Goal: Task Accomplishment & Management: Manage account settings

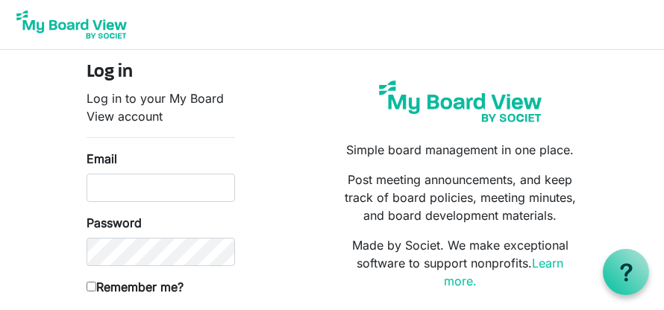
type input "[EMAIL_ADDRESS][DOMAIN_NAME]"
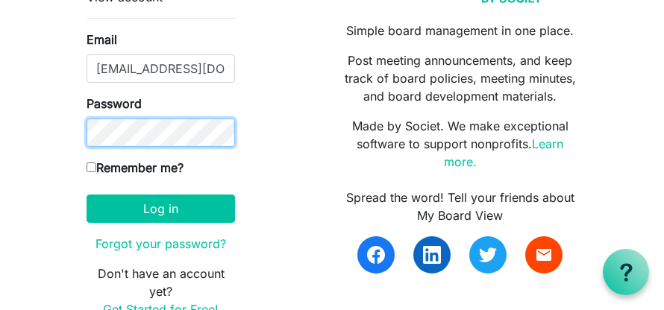
scroll to position [149, 0]
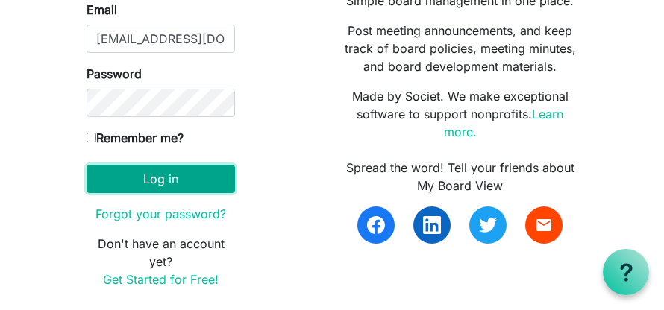
click at [192, 185] on button "Log in" at bounding box center [161, 179] width 148 height 28
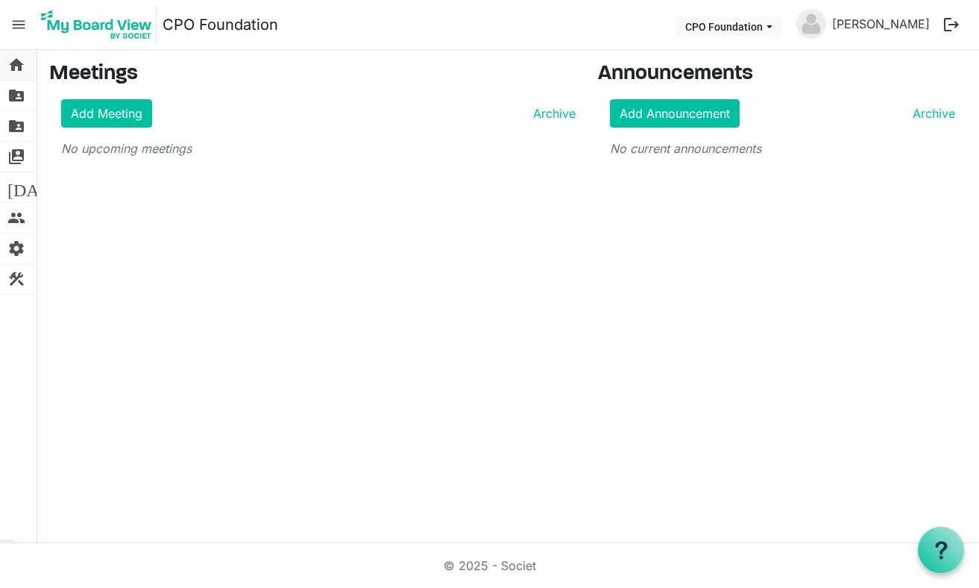
click at [17, 63] on span "home" at bounding box center [16, 65] width 18 height 30
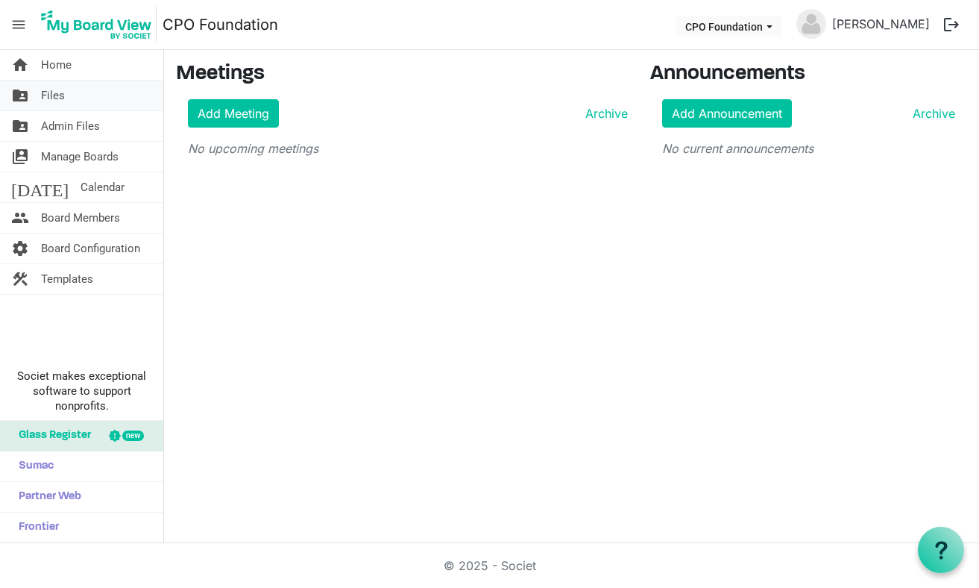
click at [51, 96] on span "Files" at bounding box center [53, 96] width 24 height 30
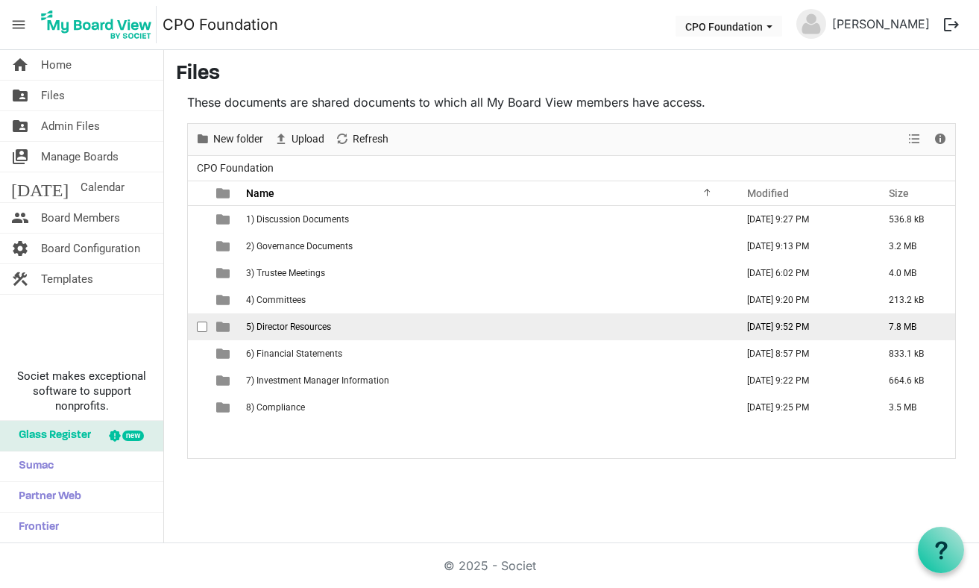
click at [309, 327] on span "5) Director Resources" at bounding box center [288, 326] width 85 height 10
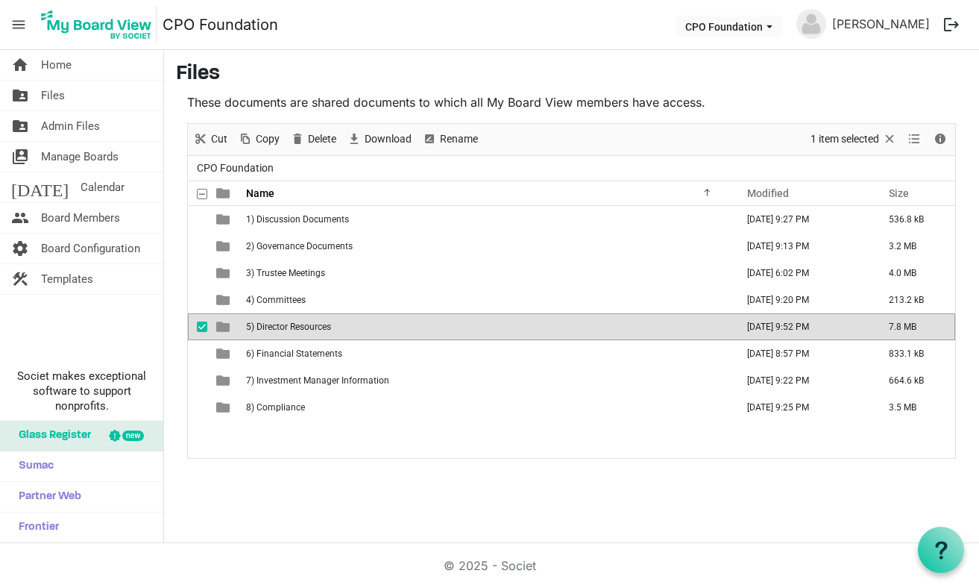
click at [227, 328] on span "is template cell column header type" at bounding box center [222, 326] width 13 height 13
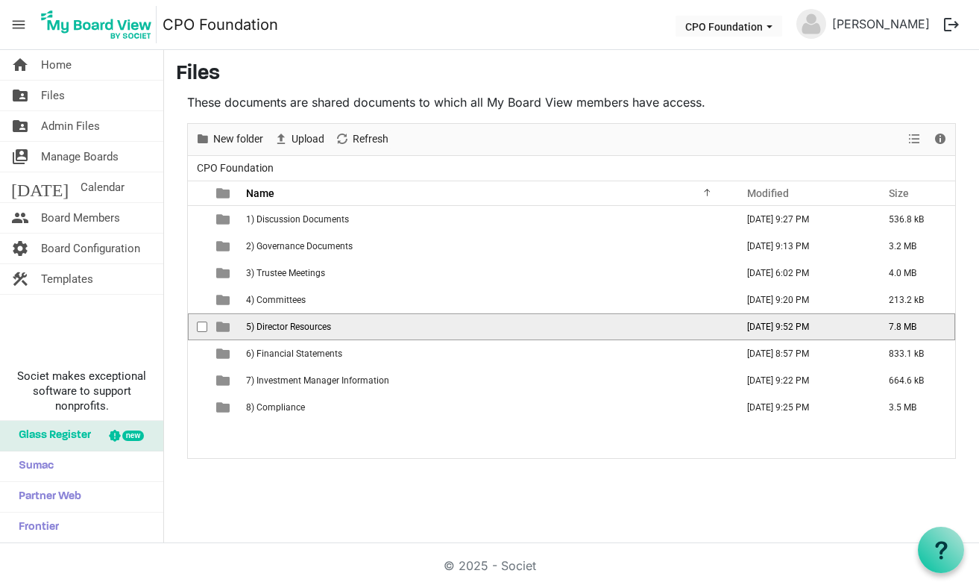
click at [227, 328] on span "is template cell column header type" at bounding box center [222, 326] width 13 height 13
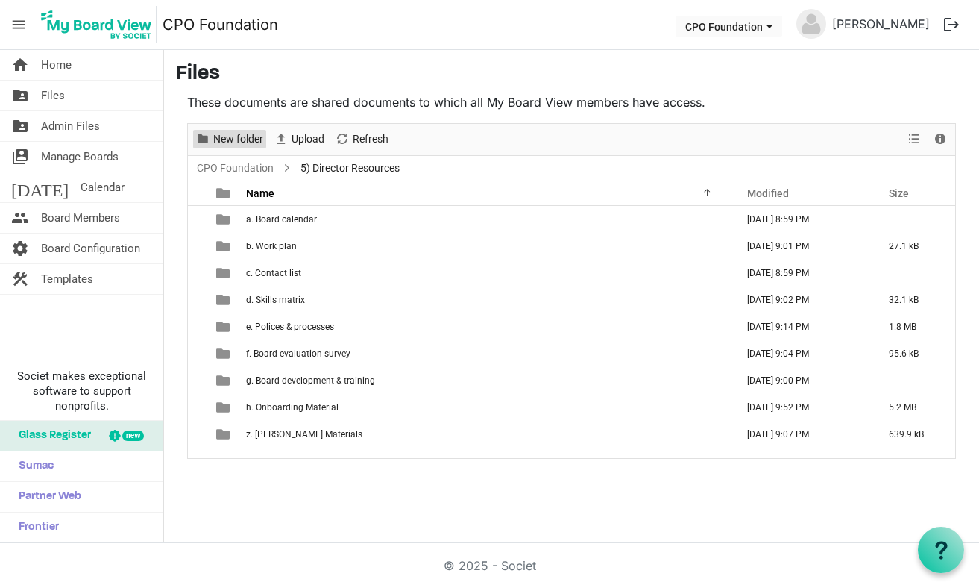
click at [236, 136] on span "New folder" at bounding box center [238, 139] width 53 height 19
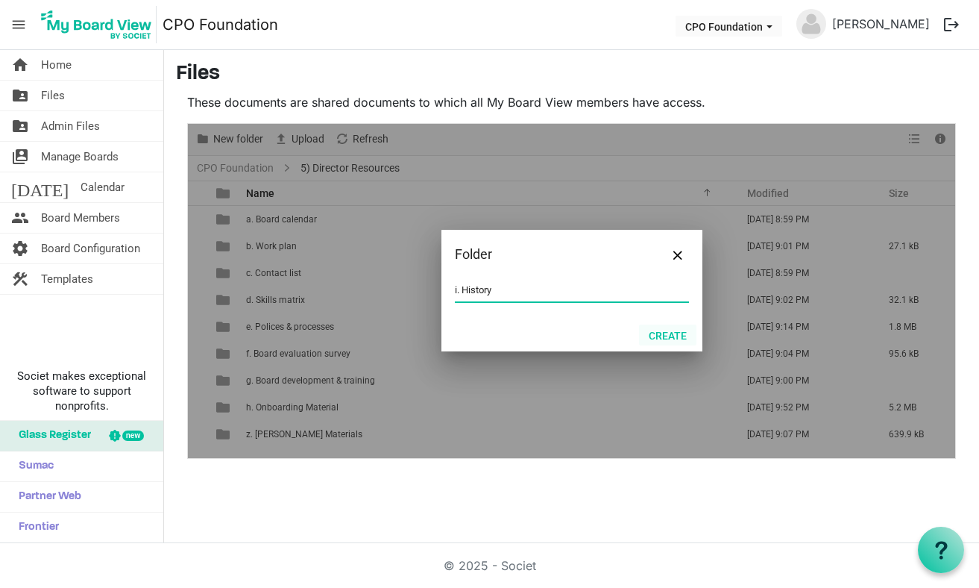
type input "i. History"
click at [661, 334] on button "Create" at bounding box center [667, 334] width 57 height 21
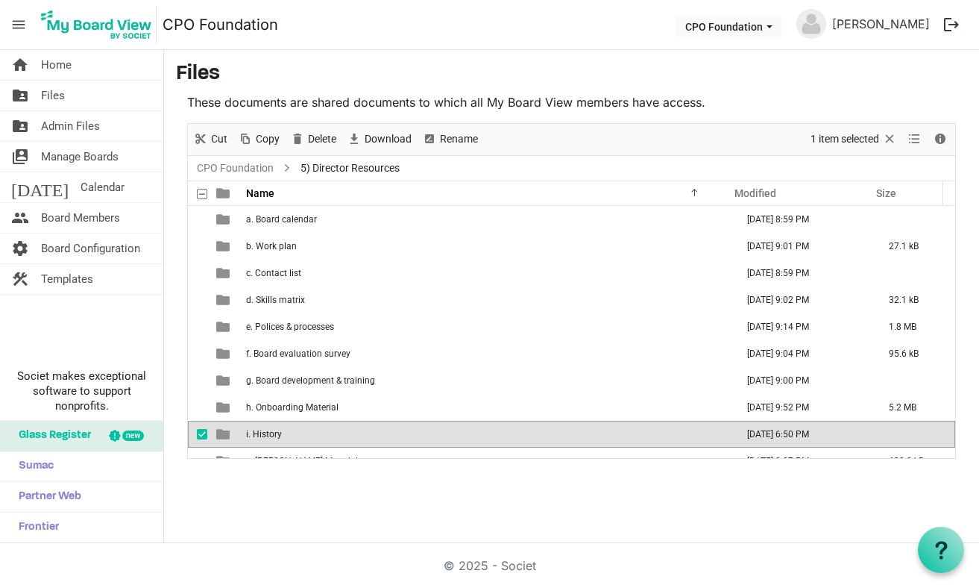
click at [225, 431] on span "is template cell column header type" at bounding box center [222, 433] width 13 height 13
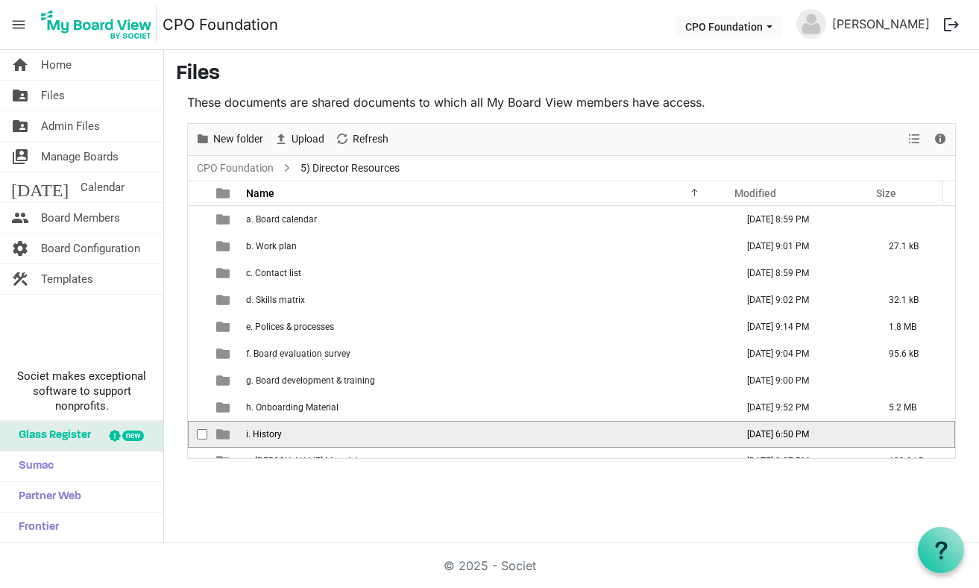
click at [225, 431] on span "is template cell column header type" at bounding box center [222, 433] width 13 height 13
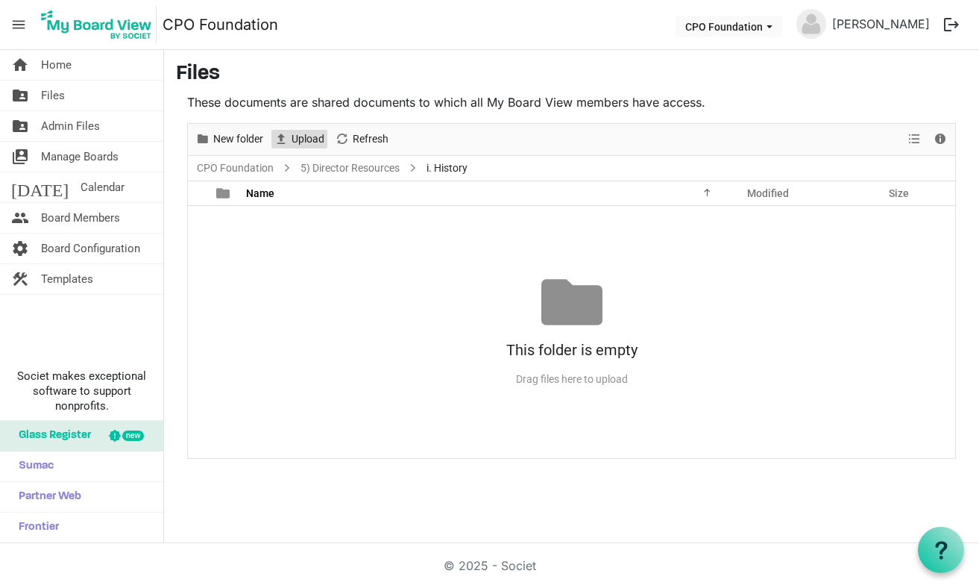
click at [303, 136] on span "Upload" at bounding box center [308, 139] width 36 height 19
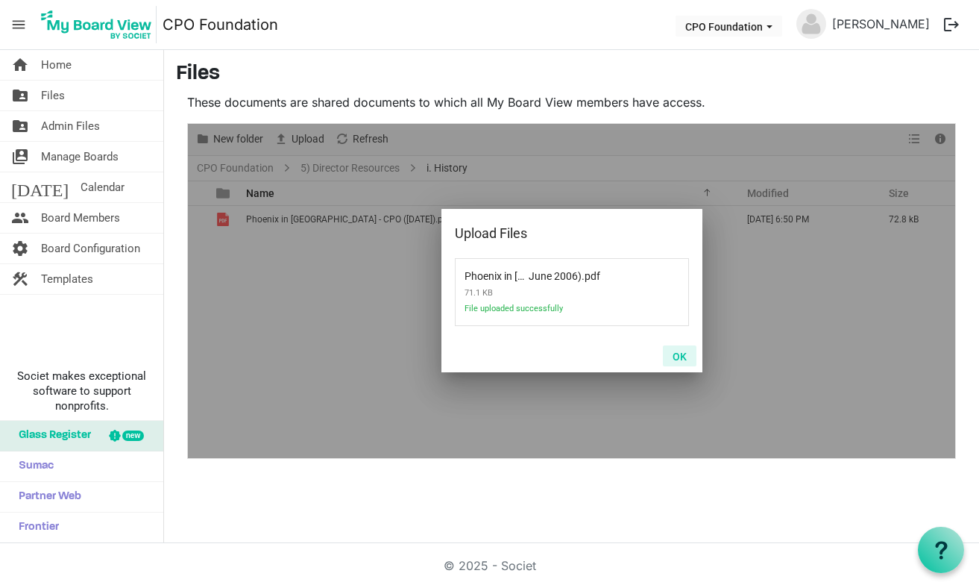
drag, startPoint x: 677, startPoint y: 353, endPoint x: 665, endPoint y: 354, distance: 11.3
click at [677, 353] on button "OK" at bounding box center [680, 355] width 34 height 21
click at [687, 358] on button "OK" at bounding box center [680, 355] width 34 height 21
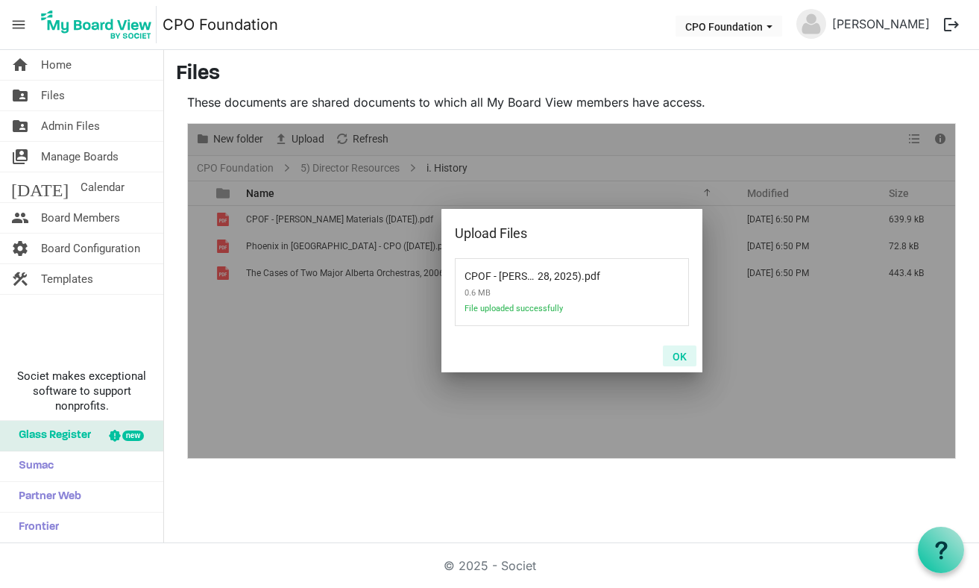
click at [685, 359] on button "OK" at bounding box center [680, 355] width 34 height 21
